Goal: Find specific page/section: Find specific page/section

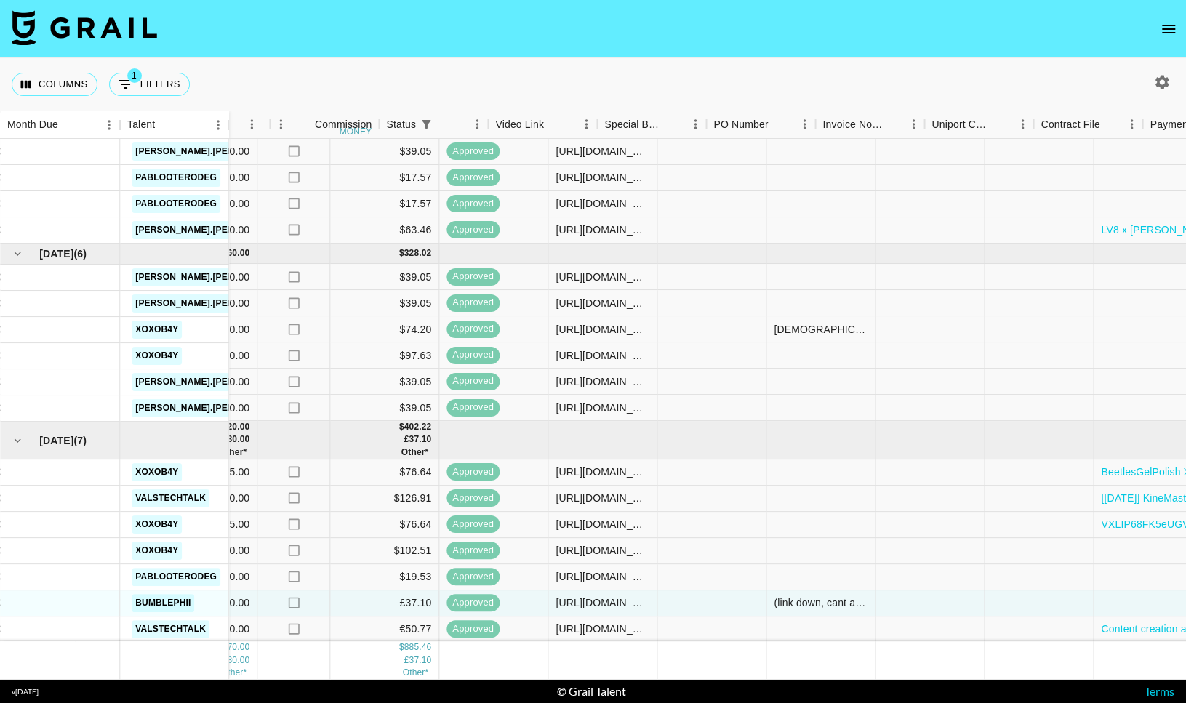
scroll to position [47, 824]
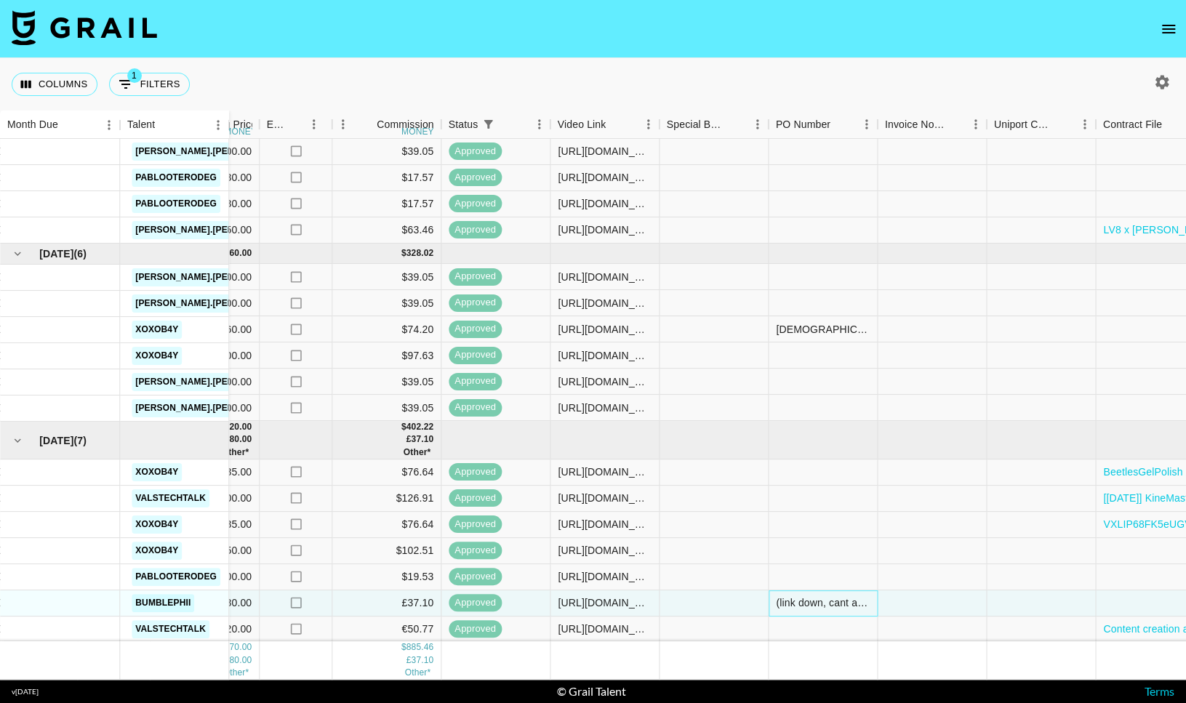
click at [805, 602] on div "(link down, cant access)" at bounding box center [823, 602] width 94 height 15
click at [805, 602] on input "(link down, cant access)" at bounding box center [822, 603] width 107 height 12
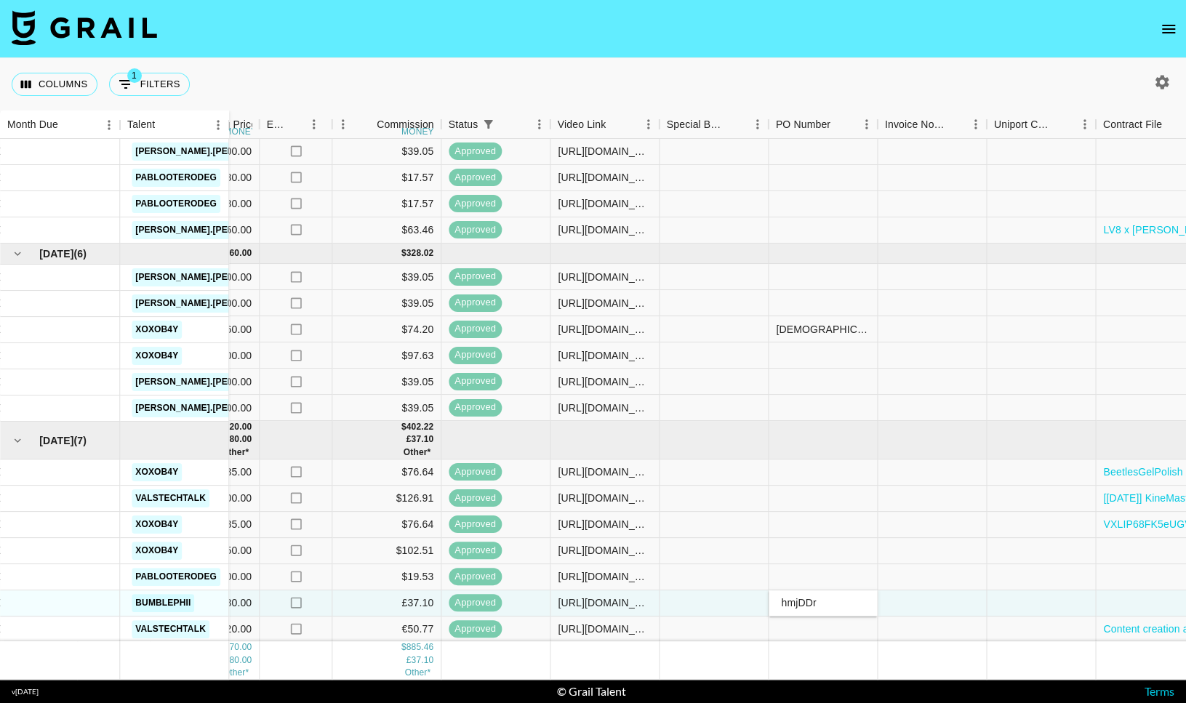
type input "hmjDDru"
click at [949, 602] on div at bounding box center [932, 603] width 109 height 26
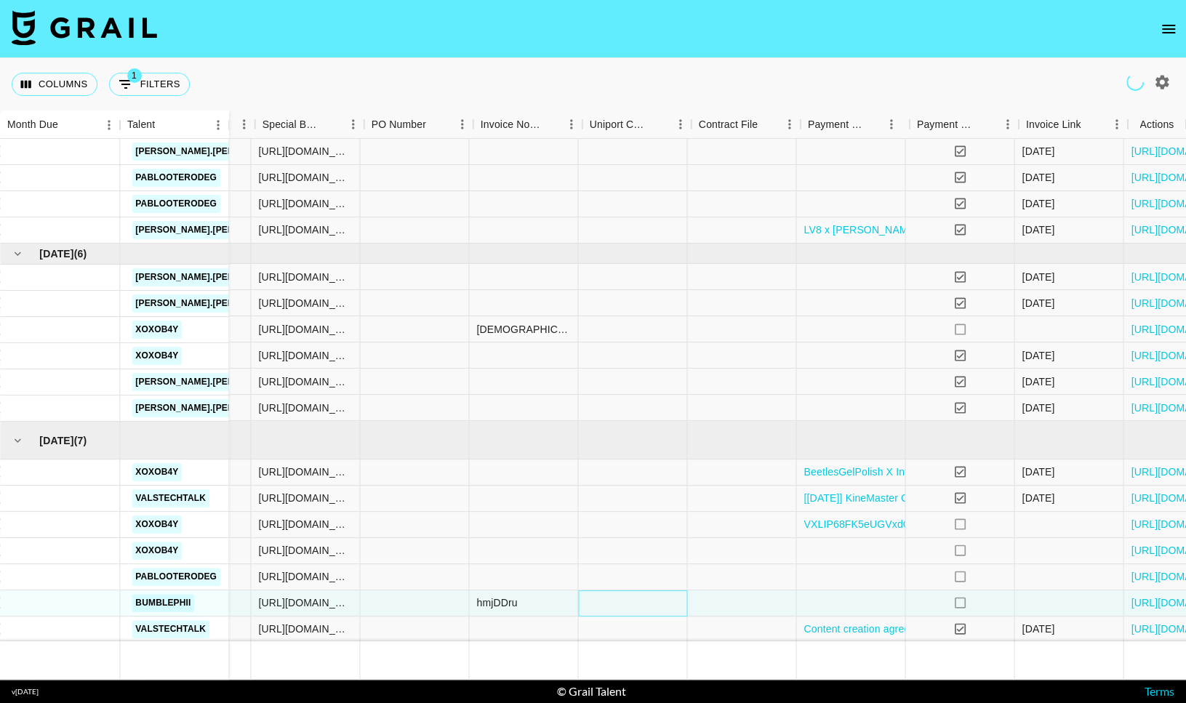
scroll to position [47, 1228]
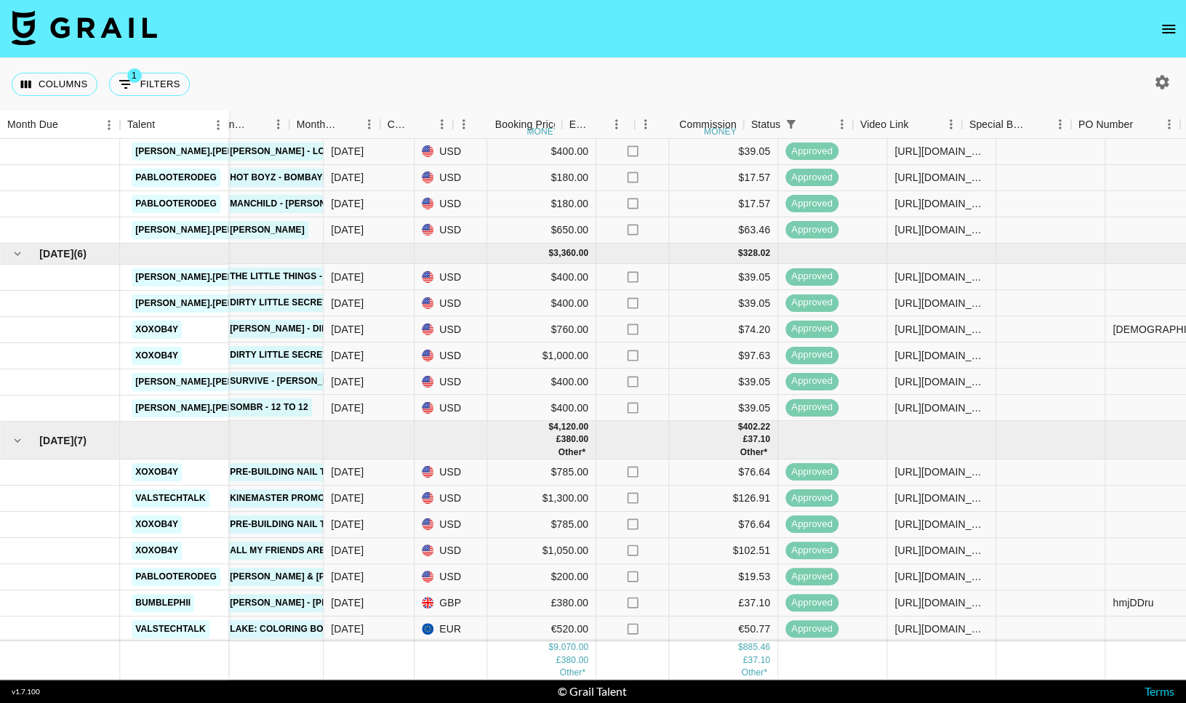
scroll to position [47, 481]
